Goal: Transaction & Acquisition: Purchase product/service

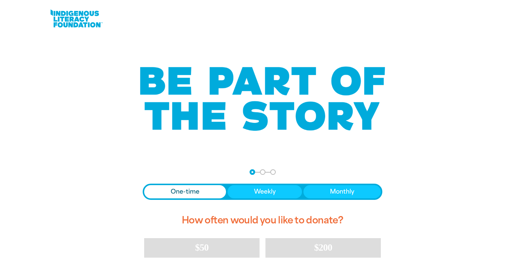
click at [188, 193] on span "One-time" at bounding box center [185, 192] width 29 height 9
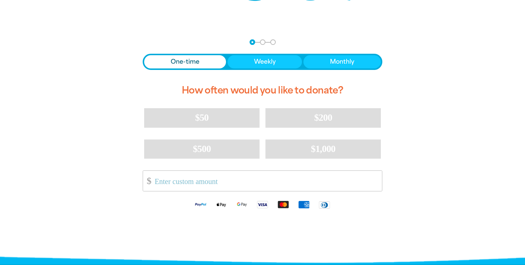
scroll to position [131, 0]
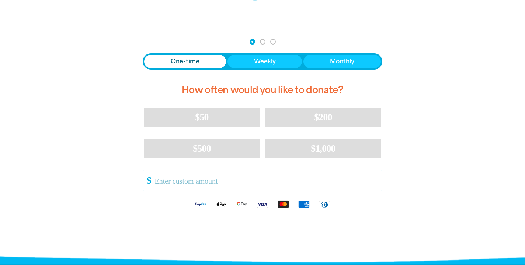
click at [225, 180] on input "Other Amount" at bounding box center [266, 181] width 232 height 20
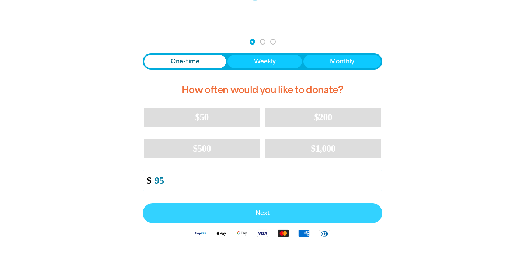
type input "95"
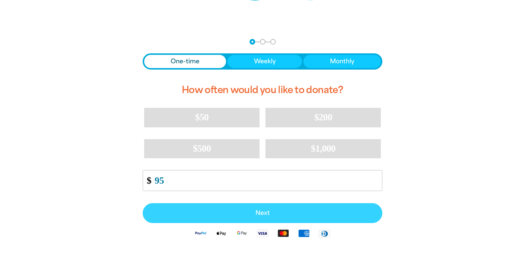
click at [281, 209] on button "Next" at bounding box center [263, 214] width 240 height 20
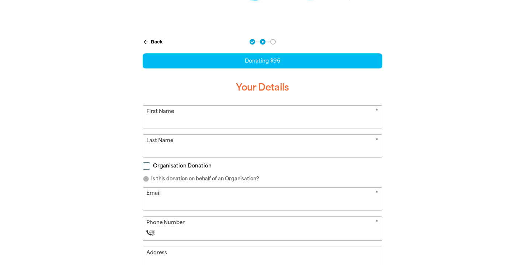
click at [220, 118] on input "First Name" at bounding box center [262, 117] width 239 height 22
type input "[PERSON_NAME]"
click at [177, 147] on input "Last Name" at bounding box center [262, 146] width 239 height 22
click at [165, 146] on input "Last Name" at bounding box center [262, 146] width 239 height 22
type input "Whillas"
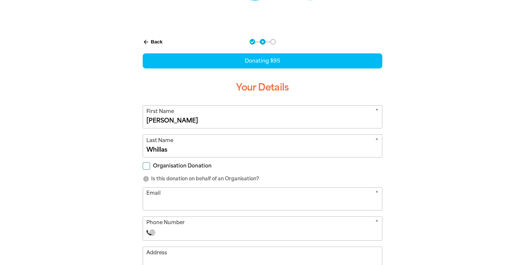
click at [151, 121] on input "[PERSON_NAME]" at bounding box center [262, 117] width 239 height 22
type input "[PERSON_NAME]"
click at [167, 201] on input "Email" at bounding box center [262, 199] width 239 height 22
click at [230, 204] on input "[EMAIL_ADDRESS][DOMAIN_NAME]" at bounding box center [262, 199] width 239 height 22
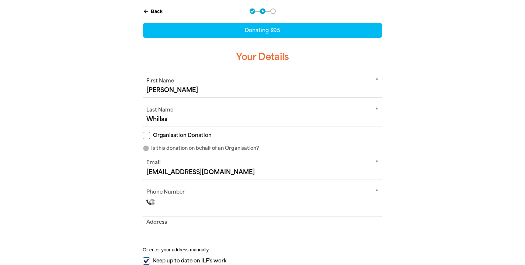
scroll to position [168, 0]
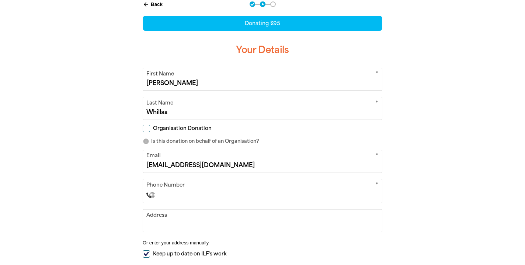
type input "[EMAIL_ADDRESS][DOMAIN_NAME]"
click at [208, 195] on input "Phone Number" at bounding box center [270, 195] width 218 height 9
type input "[PHONE_NUMBER]"
select select "AU"
type input "[STREET_ADDRESS]"
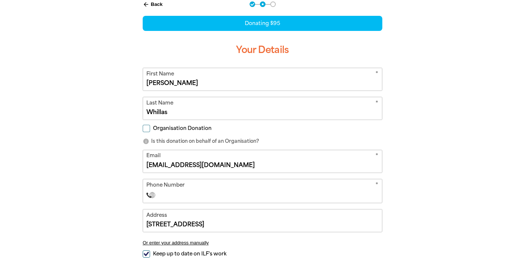
select select "ZZ"
type input "[PHONE_NUMBER]"
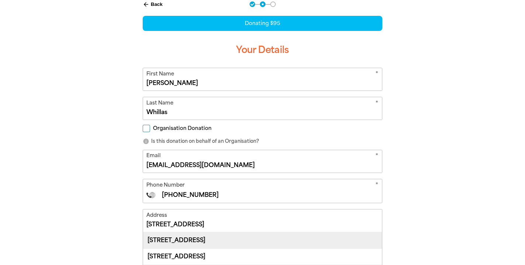
click at [274, 240] on div "[STREET_ADDRESS]" at bounding box center [262, 241] width 239 height 16
type input "[STREET_ADDRESS]"
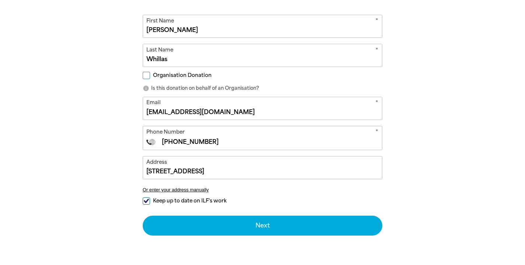
scroll to position [222, 0]
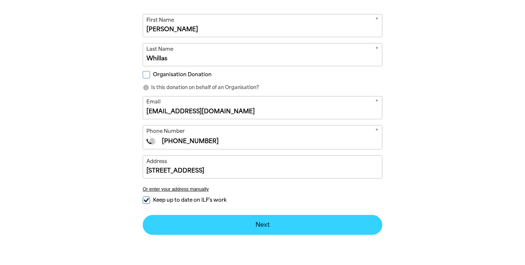
click at [282, 223] on button "Next chevron_right" at bounding box center [263, 225] width 240 height 20
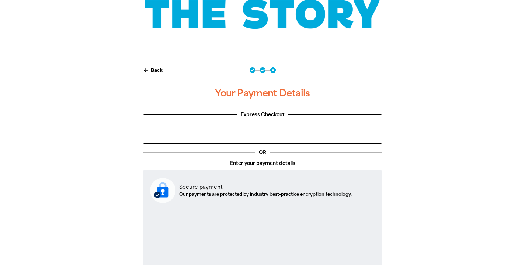
scroll to position [0, 0]
